Goal: Information Seeking & Learning: Understand process/instructions

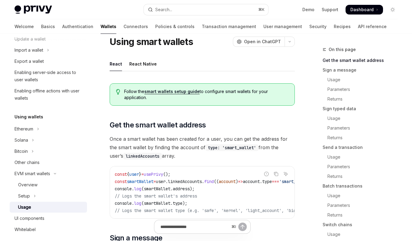
scroll to position [27, 0]
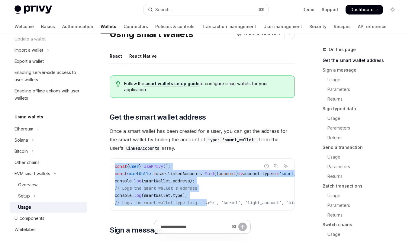
drag, startPoint x: 114, startPoint y: 164, endPoint x: 212, endPoint y: 201, distance: 103.9
click at [212, 201] on div "const { user } = usePrivy (); const smartWallet = user . linkedAccounts . find …" at bounding box center [202, 184] width 184 height 52
click at [212, 201] on span "// Logs the smart wallet type (e.g. 'safe', 'kernel', 'light_account', 'biconom…" at bounding box center [258, 202] width 287 height 5
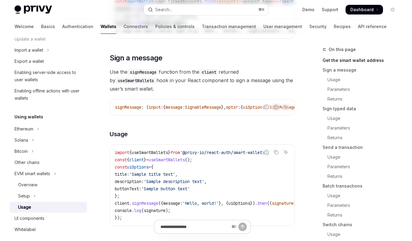
scroll to position [0, 0]
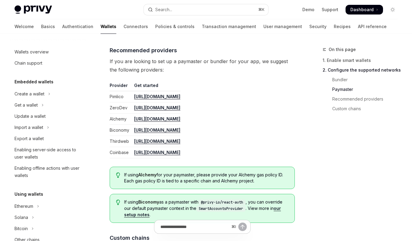
scroll to position [100, 0]
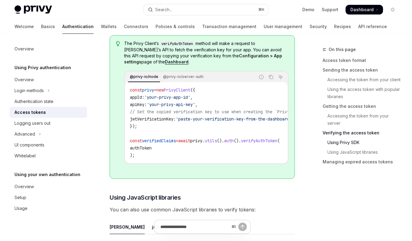
scroll to position [1261, 0]
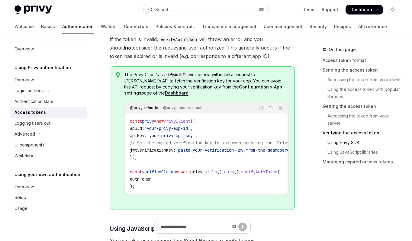
drag, startPoint x: 193, startPoint y: 173, endPoint x: 207, endPoint y: 172, distance: 14.5
click at [207, 172] on div "const privy = new PrivyClient ({ appId: 'your-privy-app-id' , apiKey: 'your-pri…" at bounding box center [206, 153] width 162 height 81
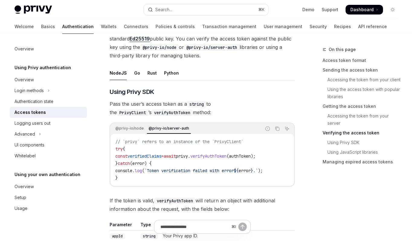
scroll to position [952, 0]
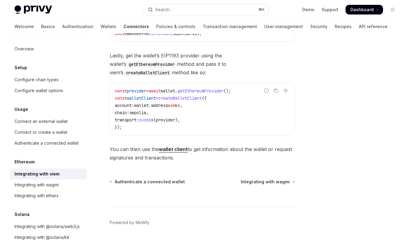
scroll to position [171, 0]
